Goal: Task Accomplishment & Management: Use online tool/utility

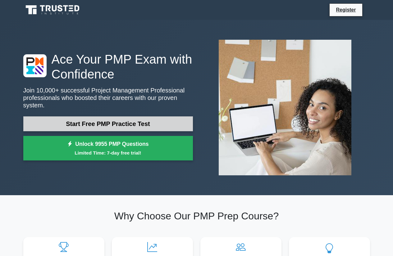
click at [121, 121] on link "Start Free PMP Practice Test" at bounding box center [108, 123] width 170 height 15
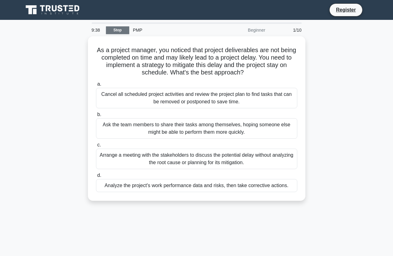
click at [113, 32] on link "Stop" at bounding box center [117, 30] width 23 height 8
